Goal: Transaction & Acquisition: Purchase product/service

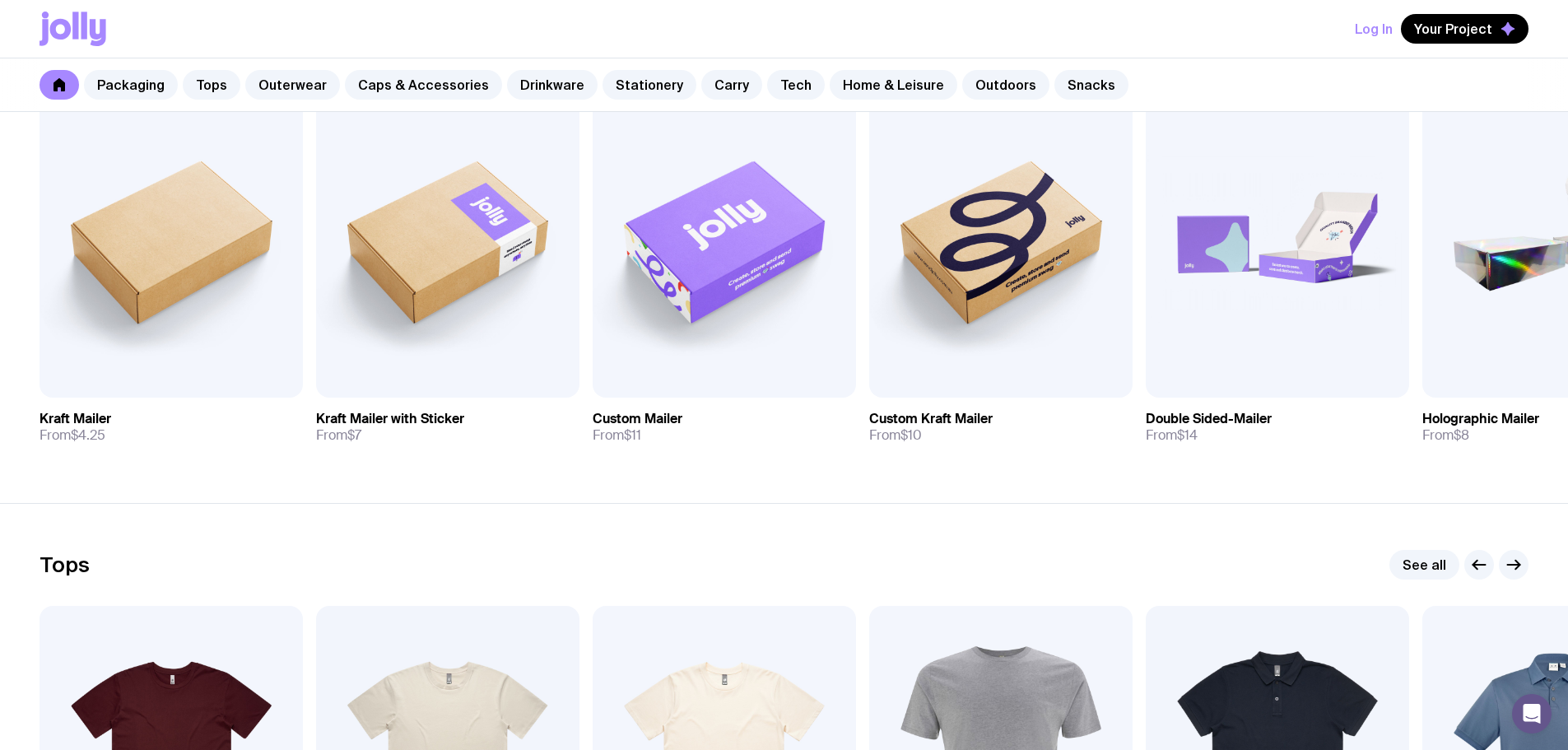
scroll to position [412, 0]
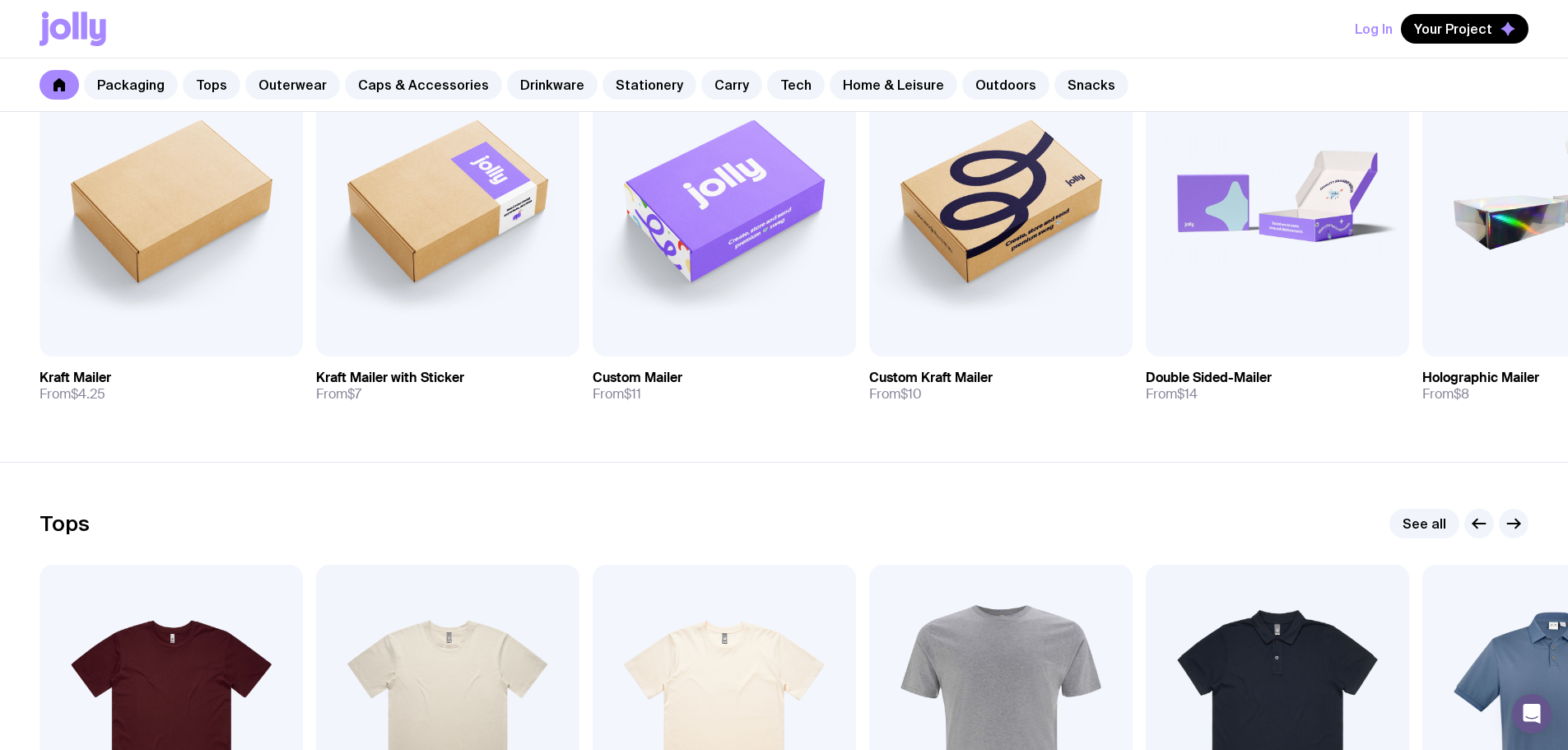
click at [1266, 244] on img at bounding box center [1278, 198] width 263 height 316
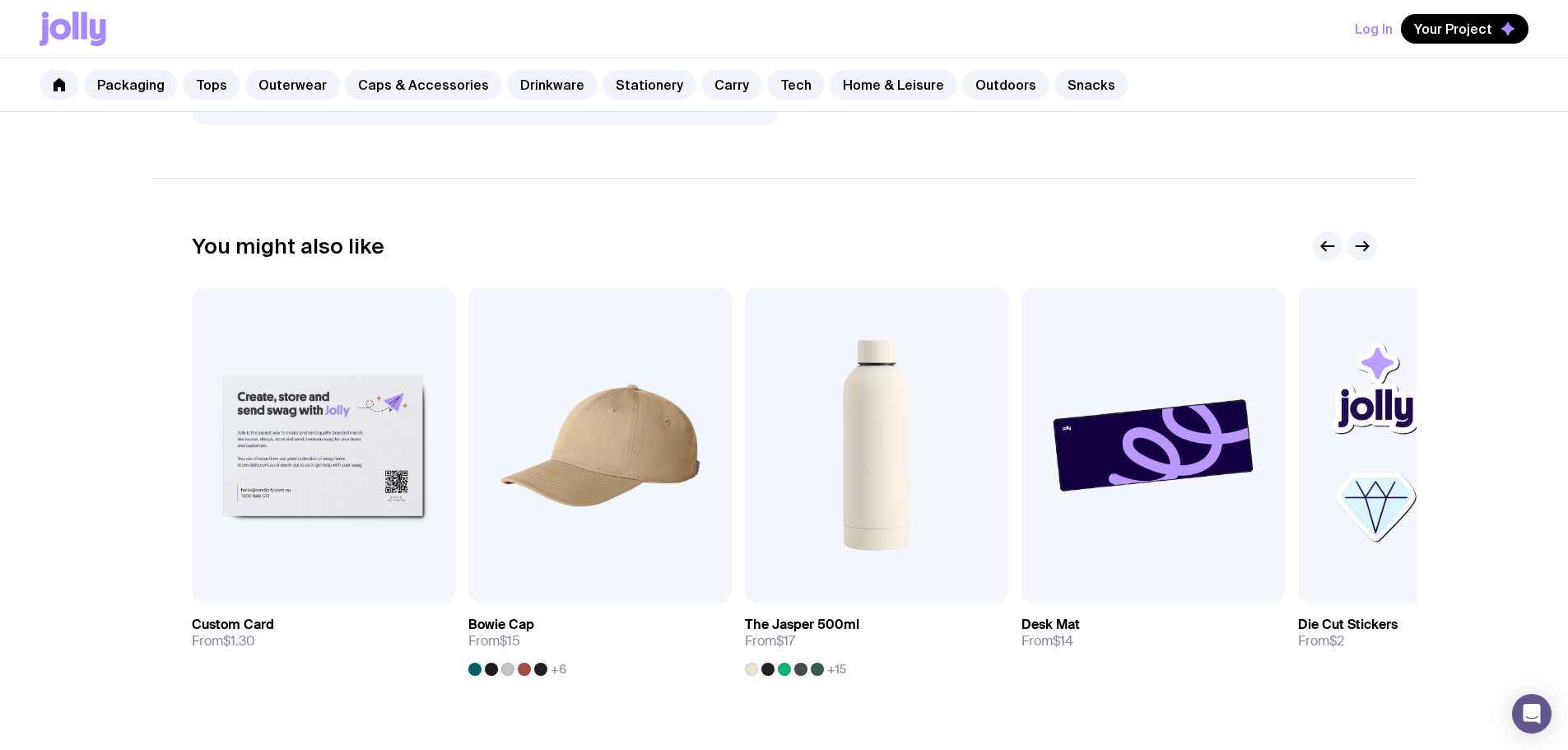
scroll to position [741, 0]
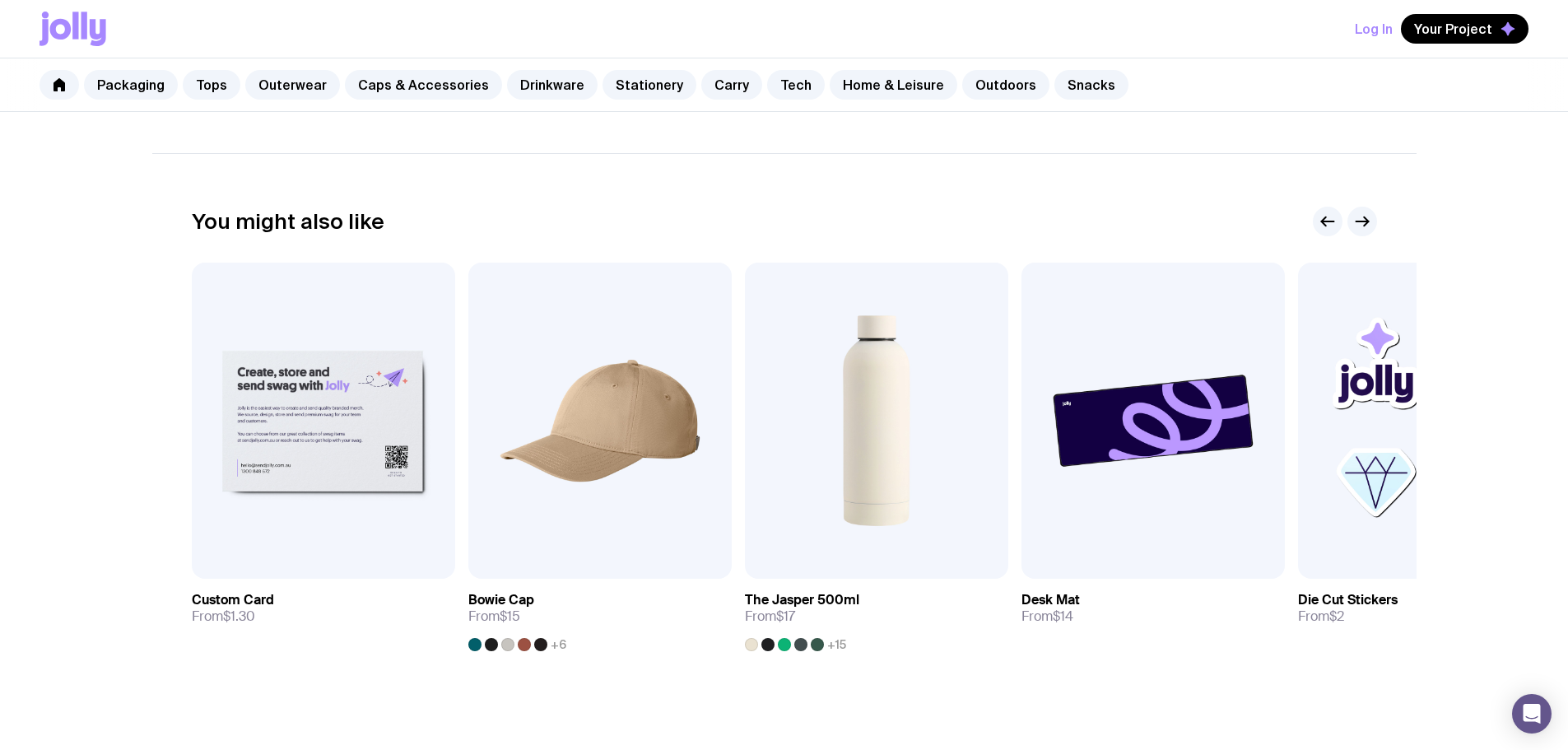
click at [833, 645] on span "+15" at bounding box center [837, 644] width 19 height 13
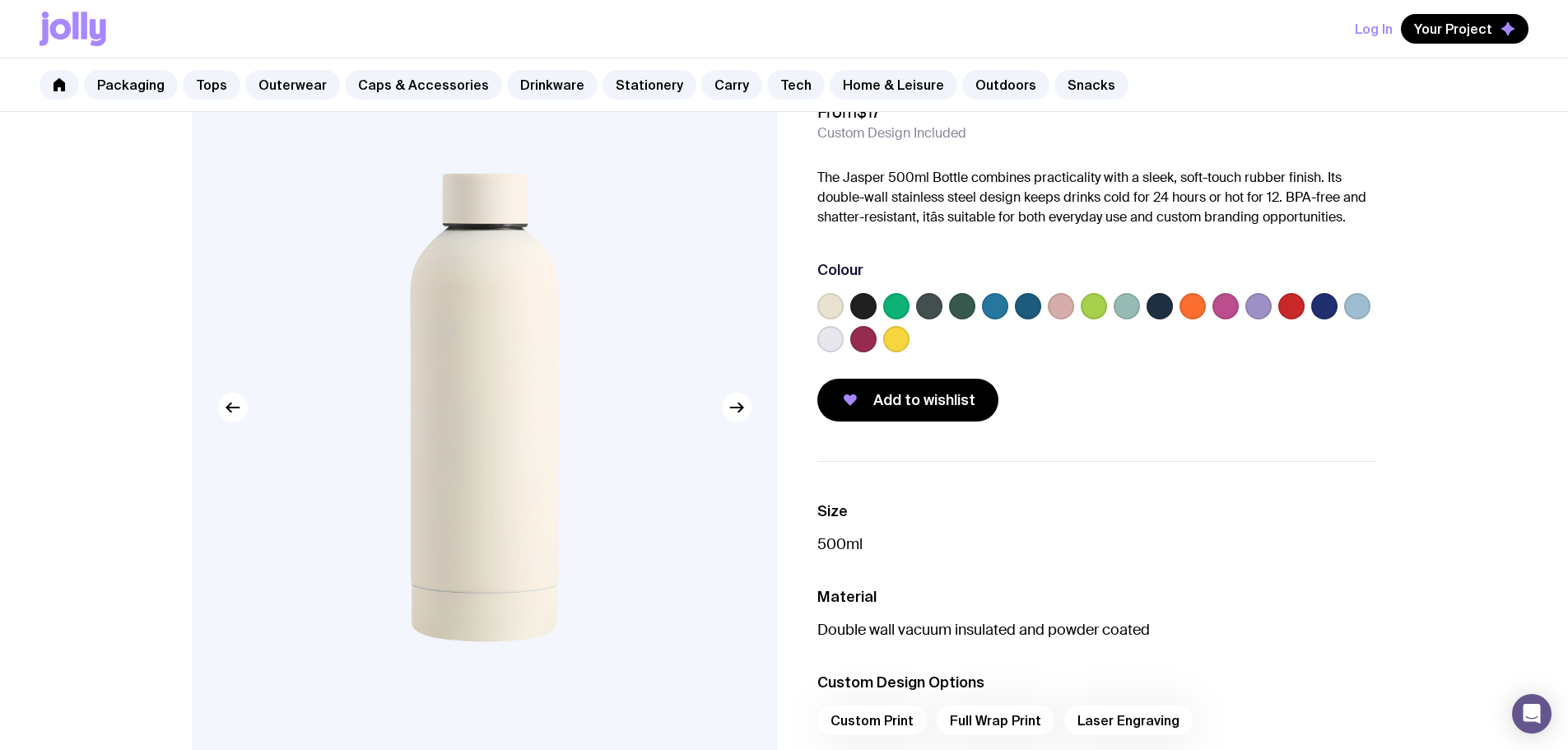
scroll to position [412, 0]
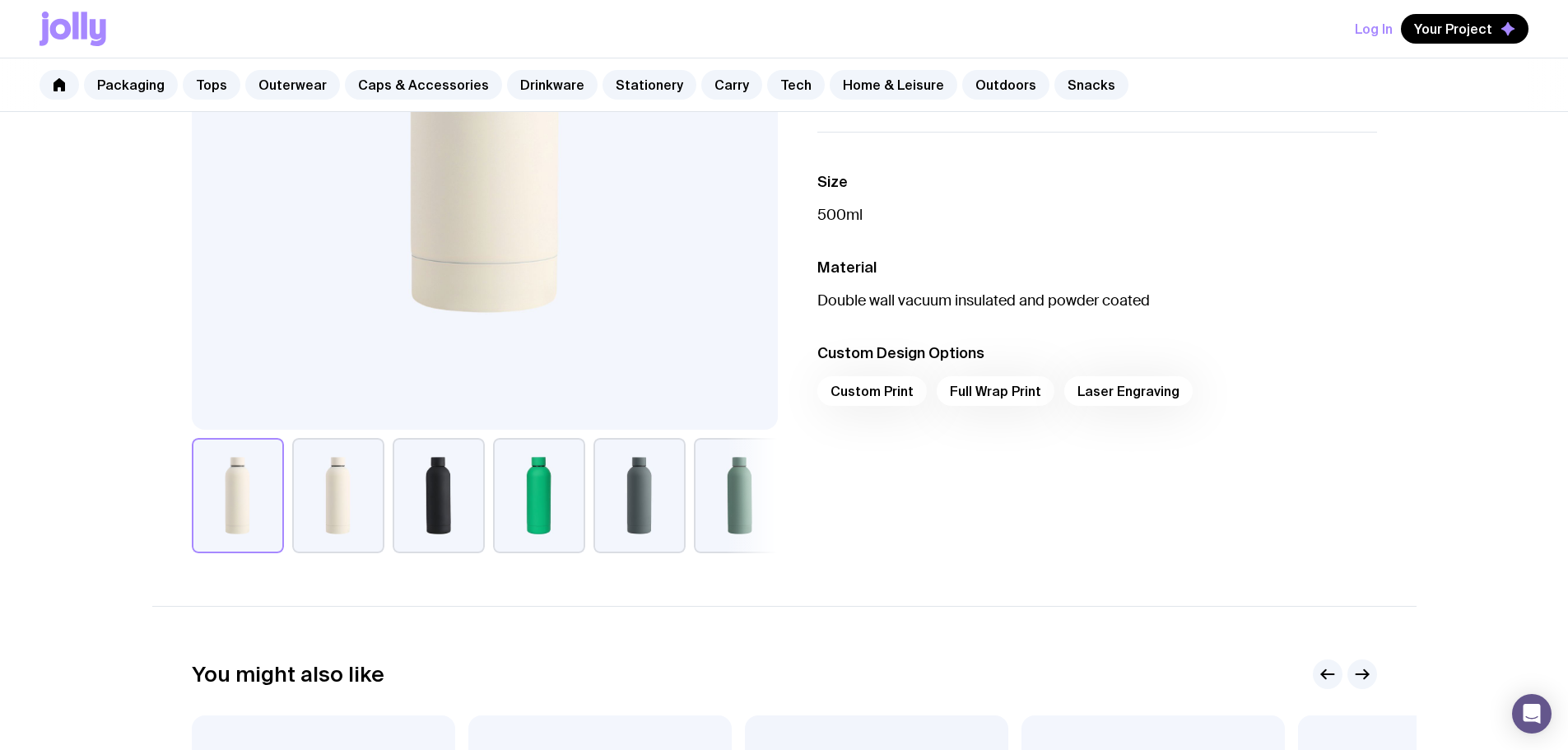
click at [465, 517] on button "button" at bounding box center [438, 495] width 92 height 115
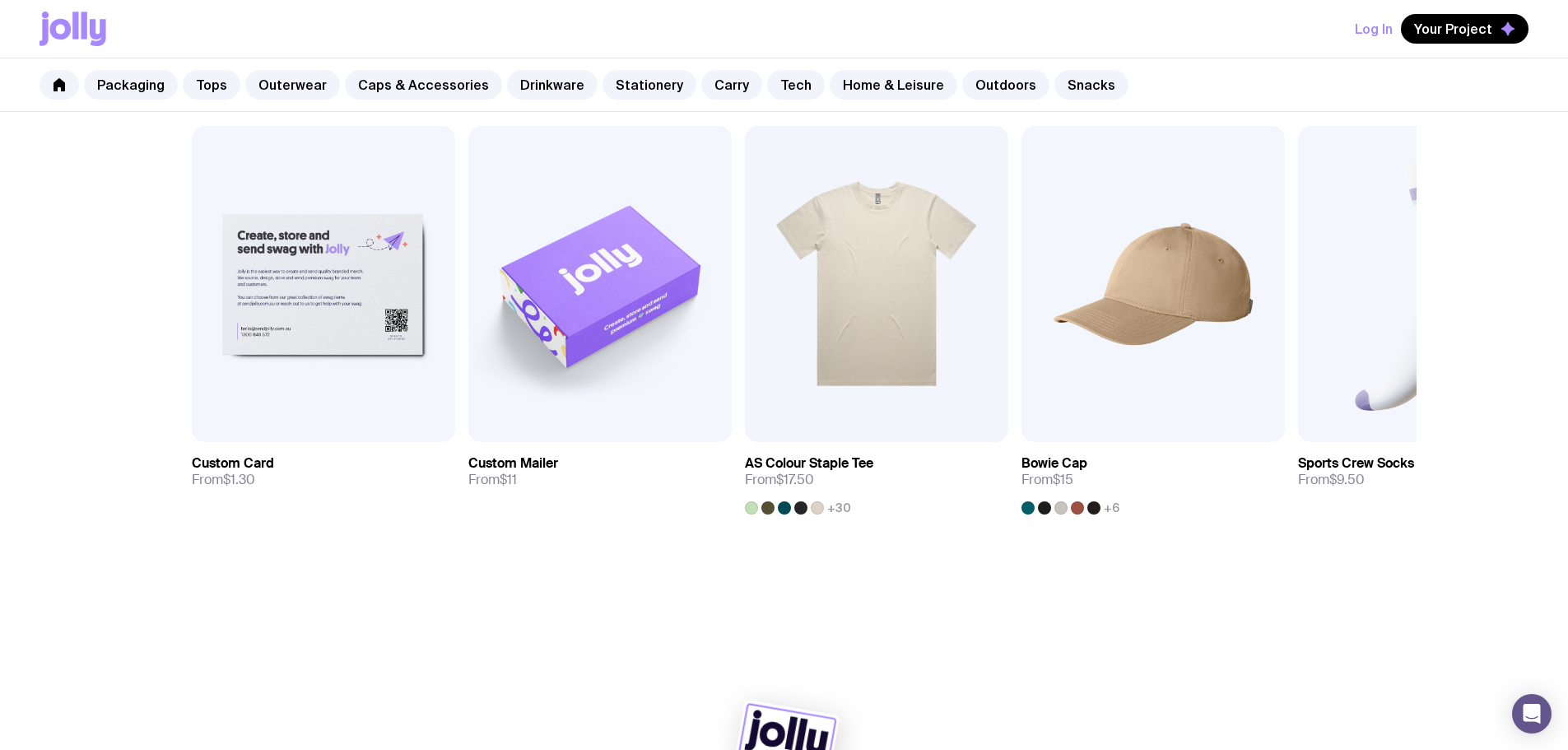
scroll to position [1026, 0]
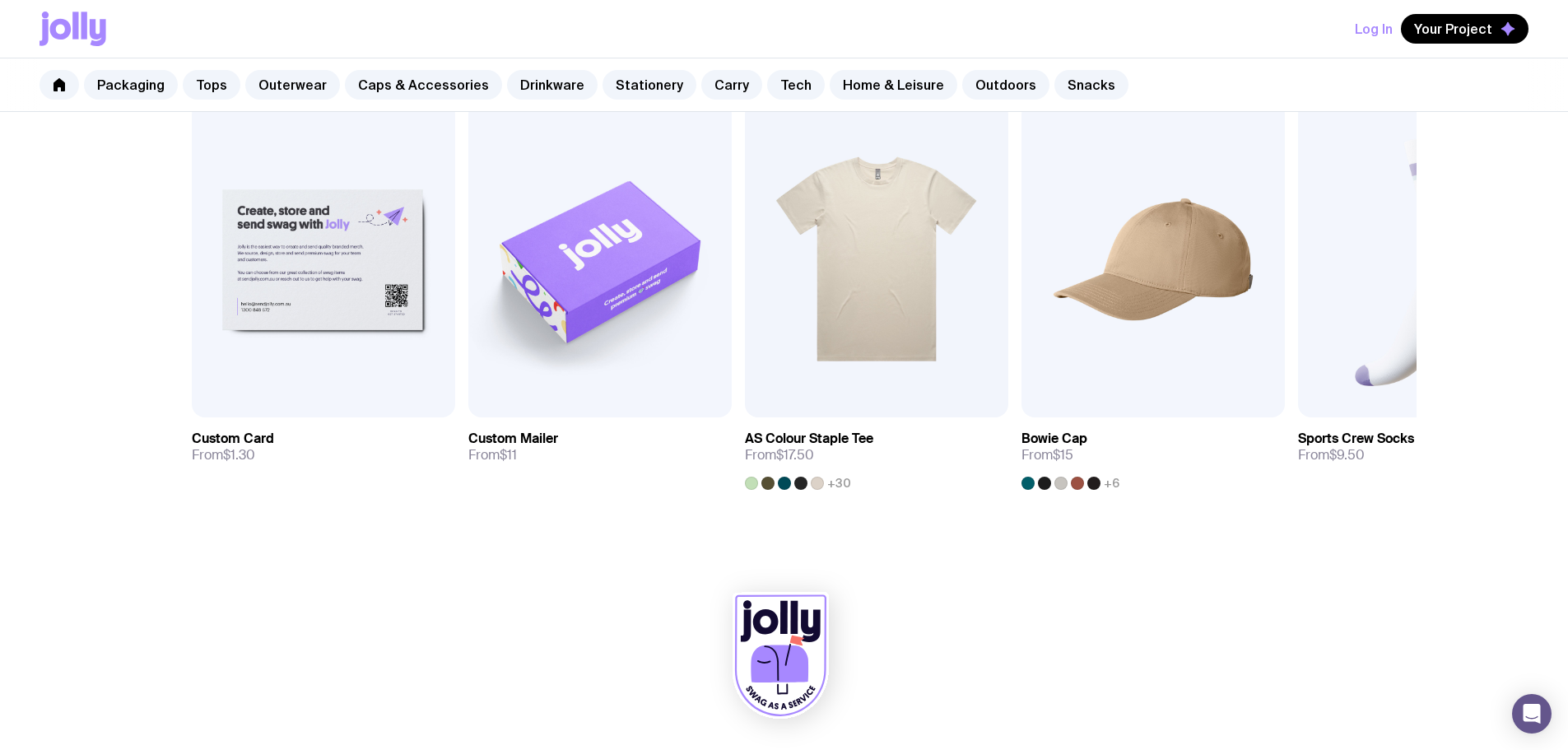
click at [537, 88] on link "Drinkware" at bounding box center [552, 85] width 90 height 29
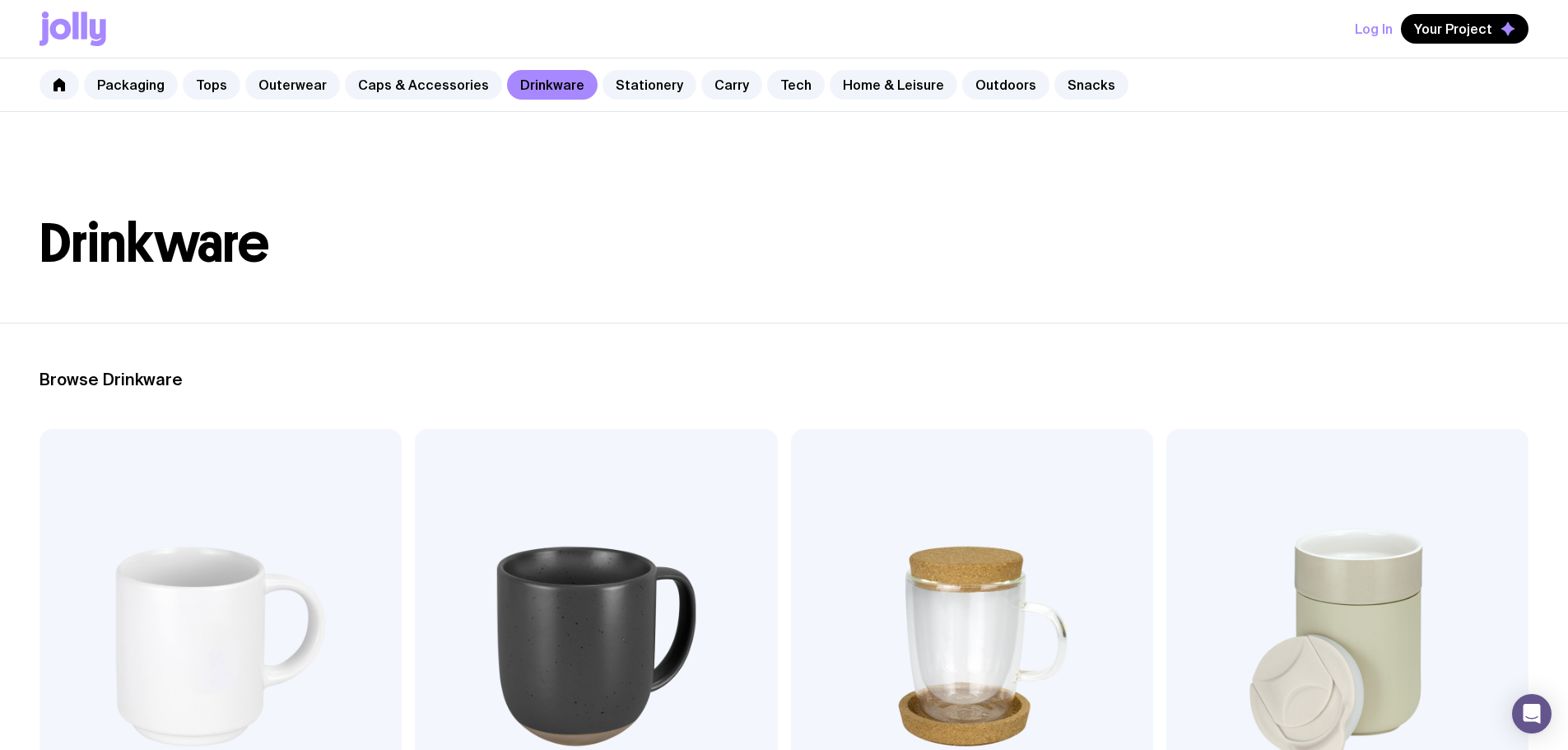
click at [395, 84] on link "Caps & Accessories" at bounding box center [424, 85] width 157 height 29
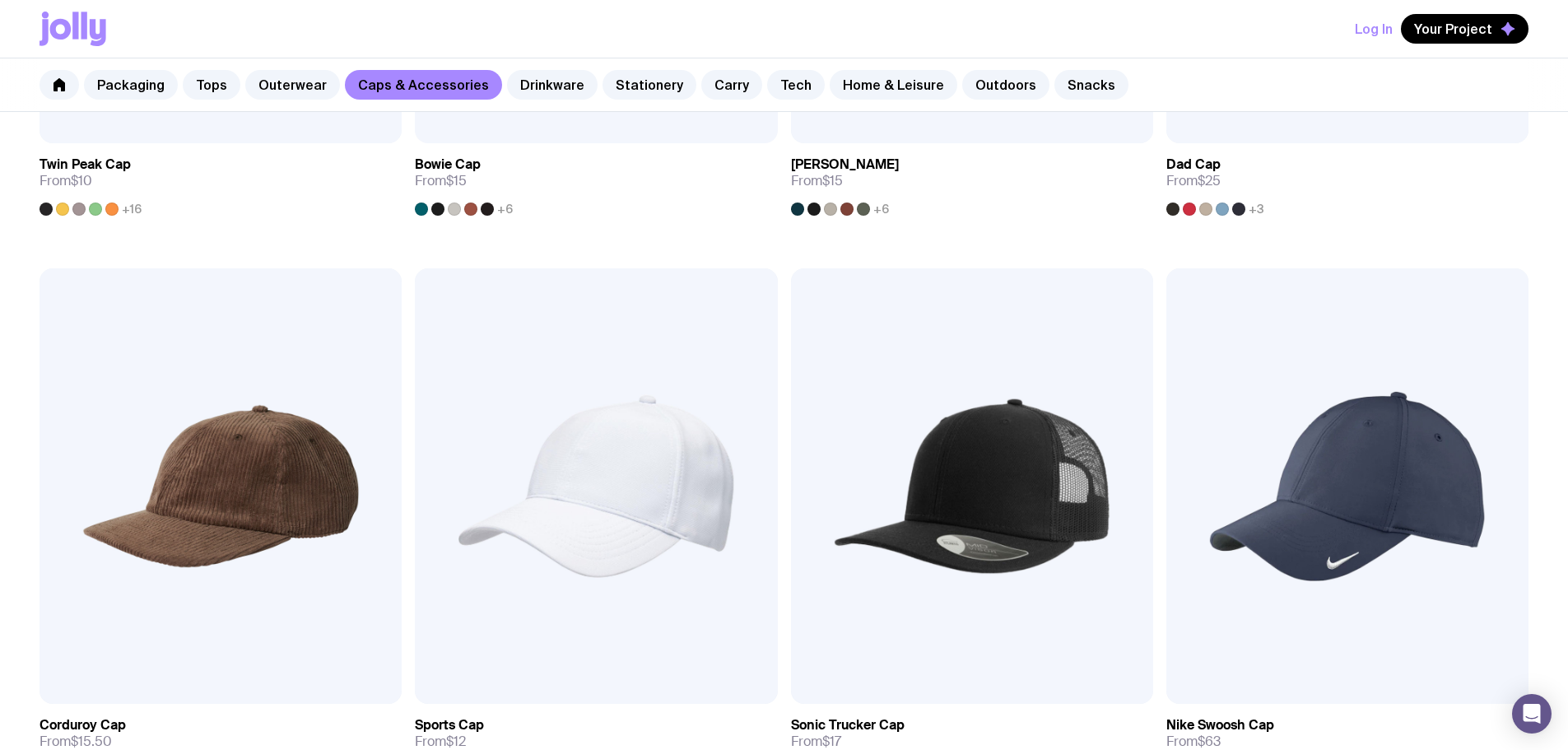
scroll to position [741, 0]
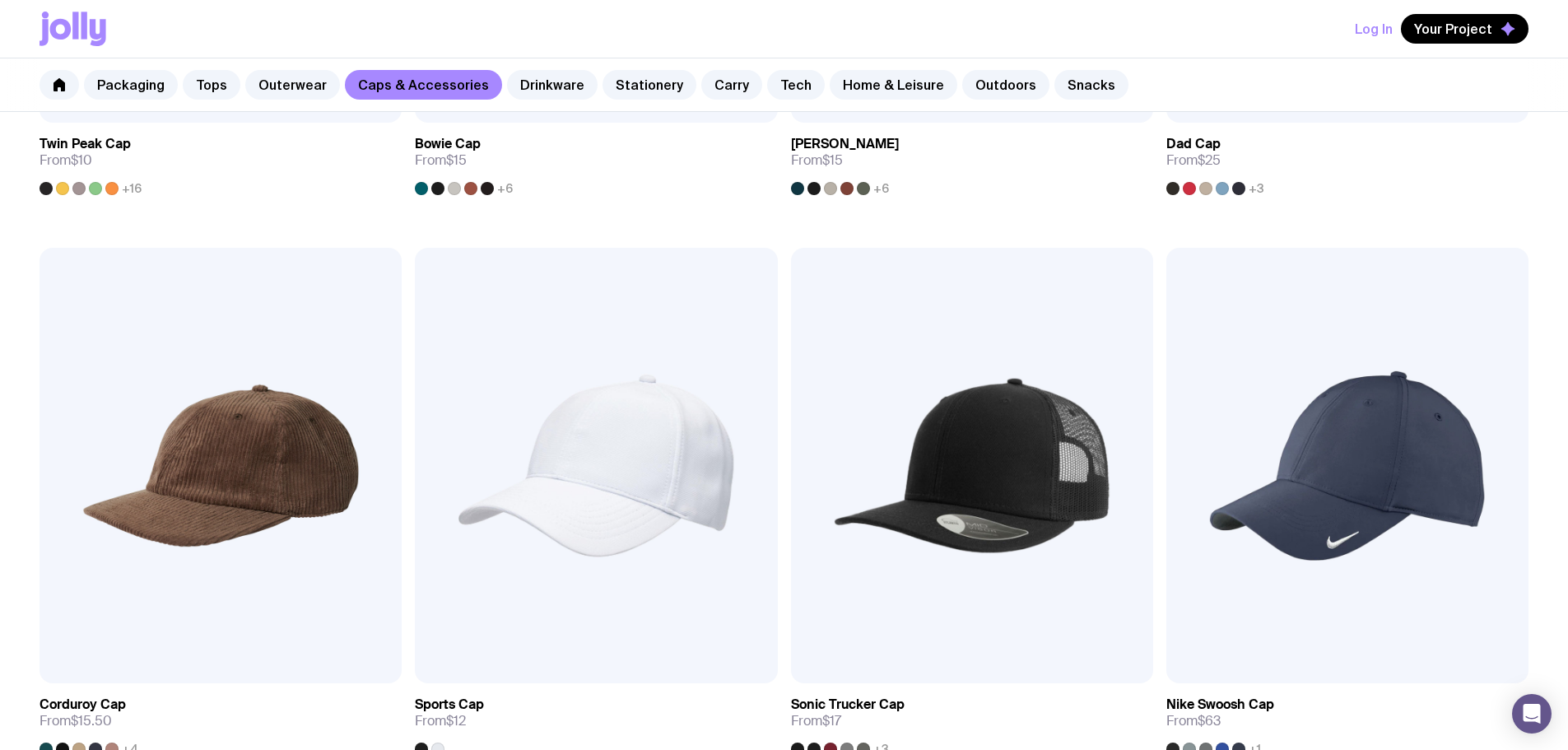
click at [791, 293] on img at bounding box center [972, 465] width 363 height 435
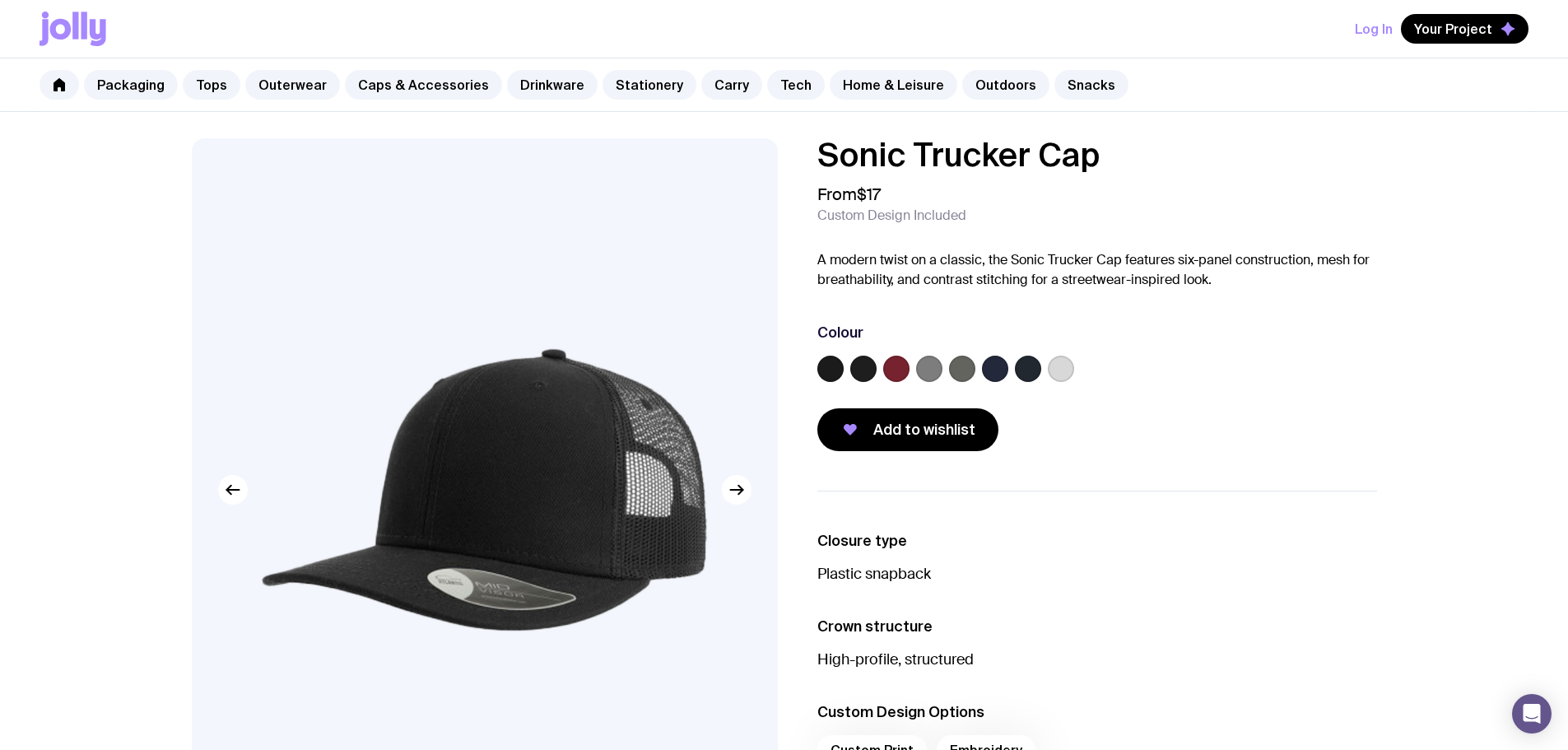
click at [738, 492] on icon "button" at bounding box center [737, 490] width 20 height 20
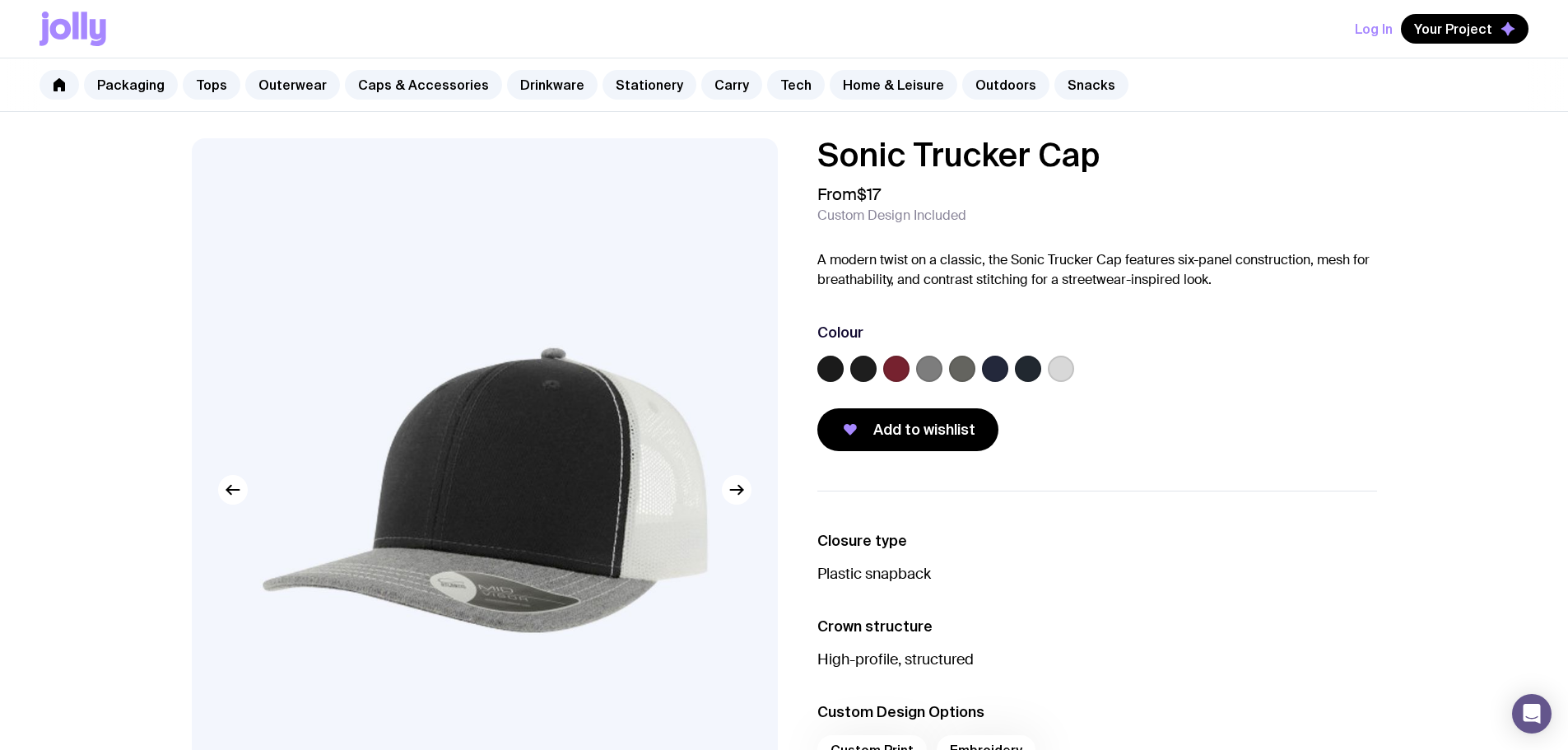
click at [738, 492] on icon "button" at bounding box center [737, 490] width 20 height 20
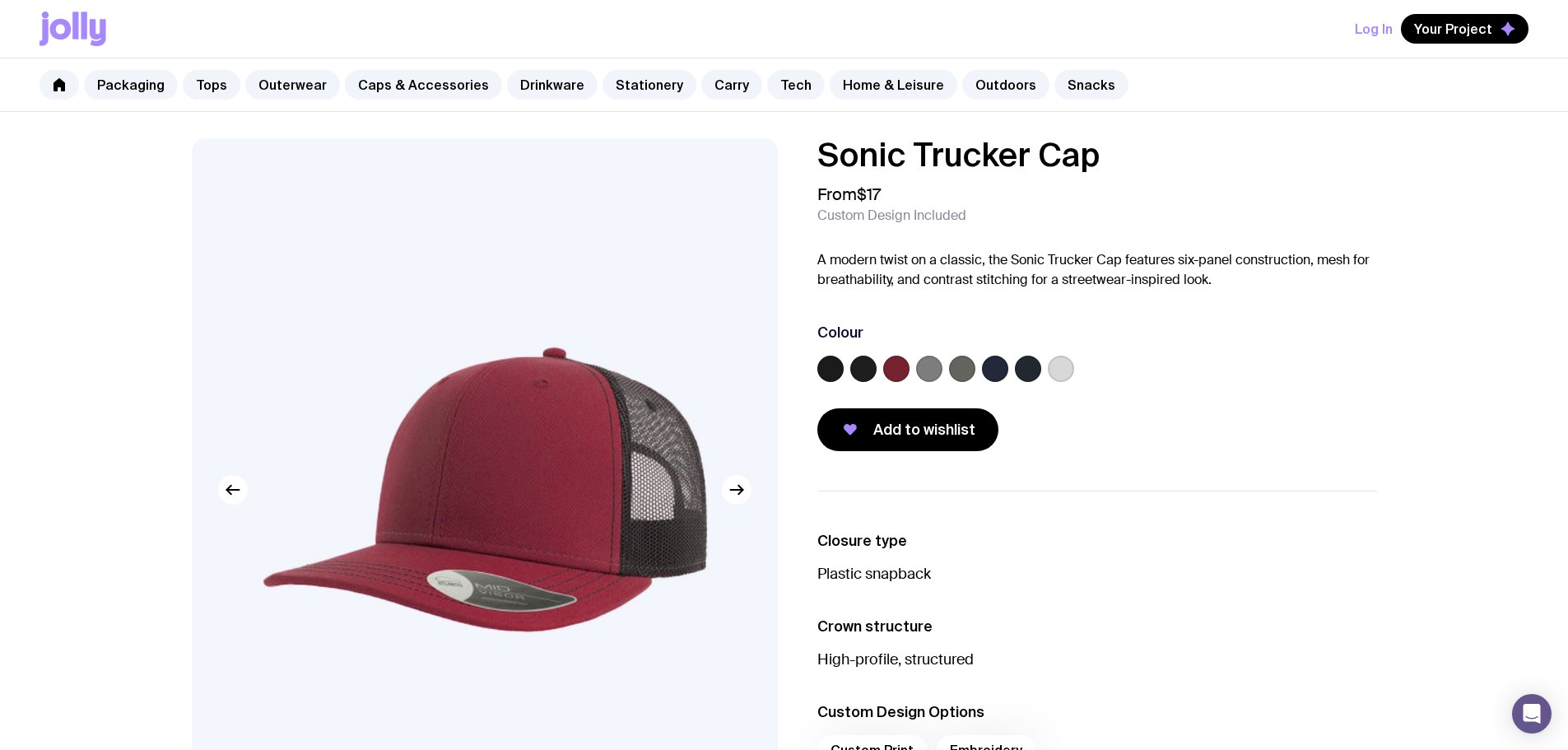
click at [738, 492] on icon "button" at bounding box center [737, 490] width 20 height 20
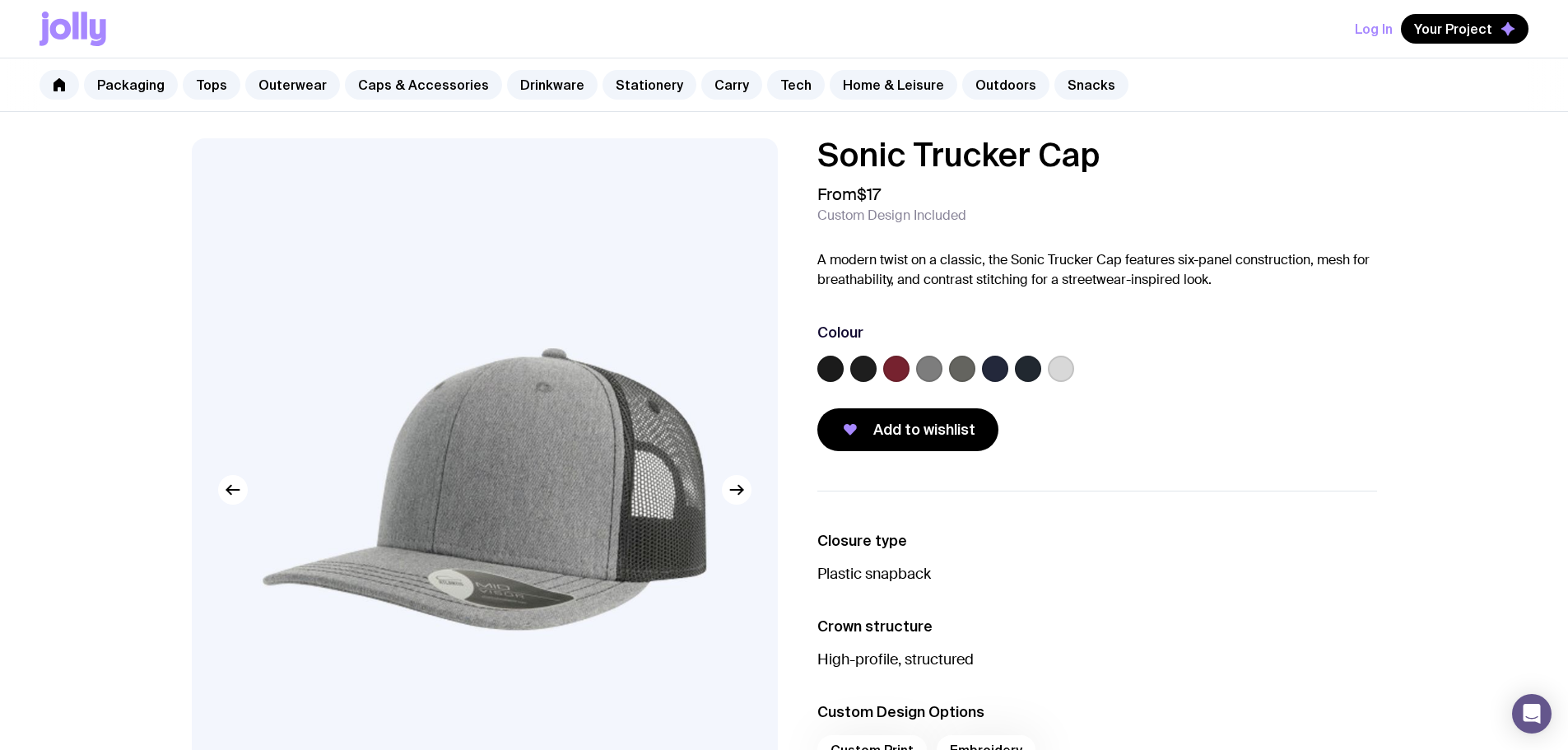
click at [738, 492] on icon "button" at bounding box center [737, 490] width 20 height 20
